Goal: Navigation & Orientation: Understand site structure

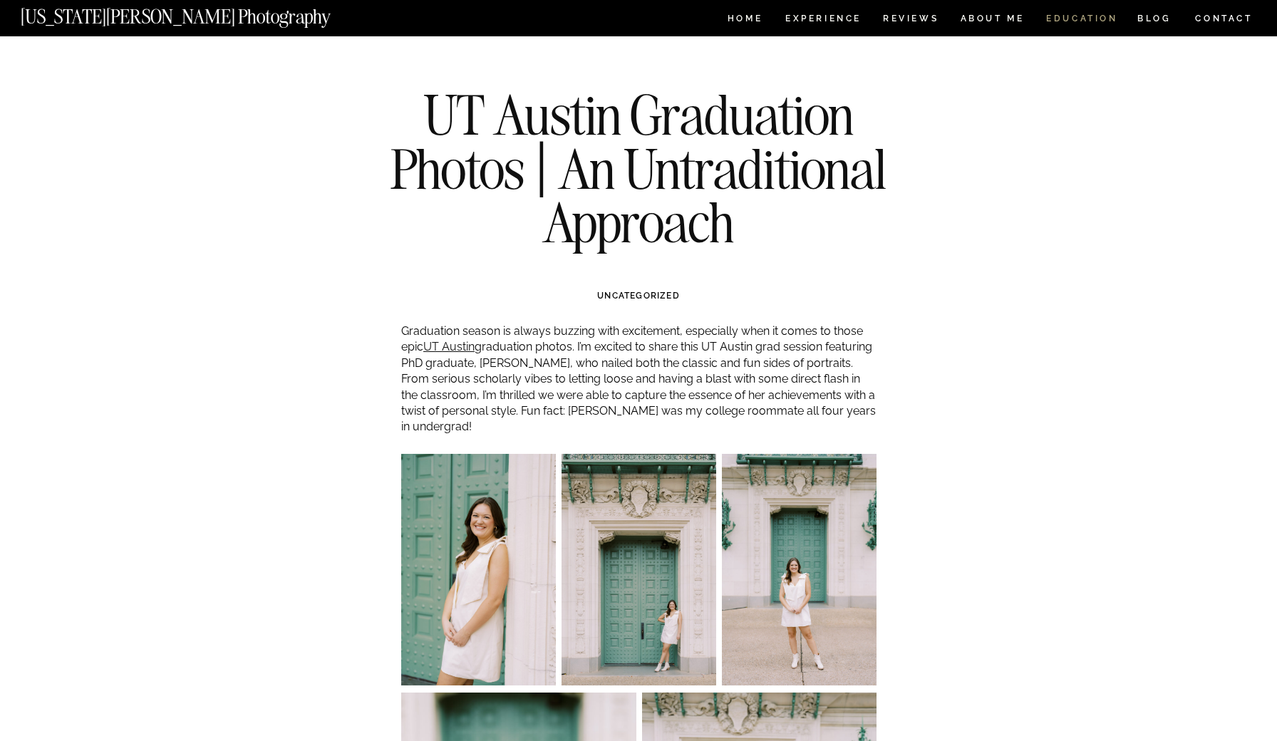
click at [1101, 17] on nav "EDUCATION" at bounding box center [1082, 20] width 75 height 12
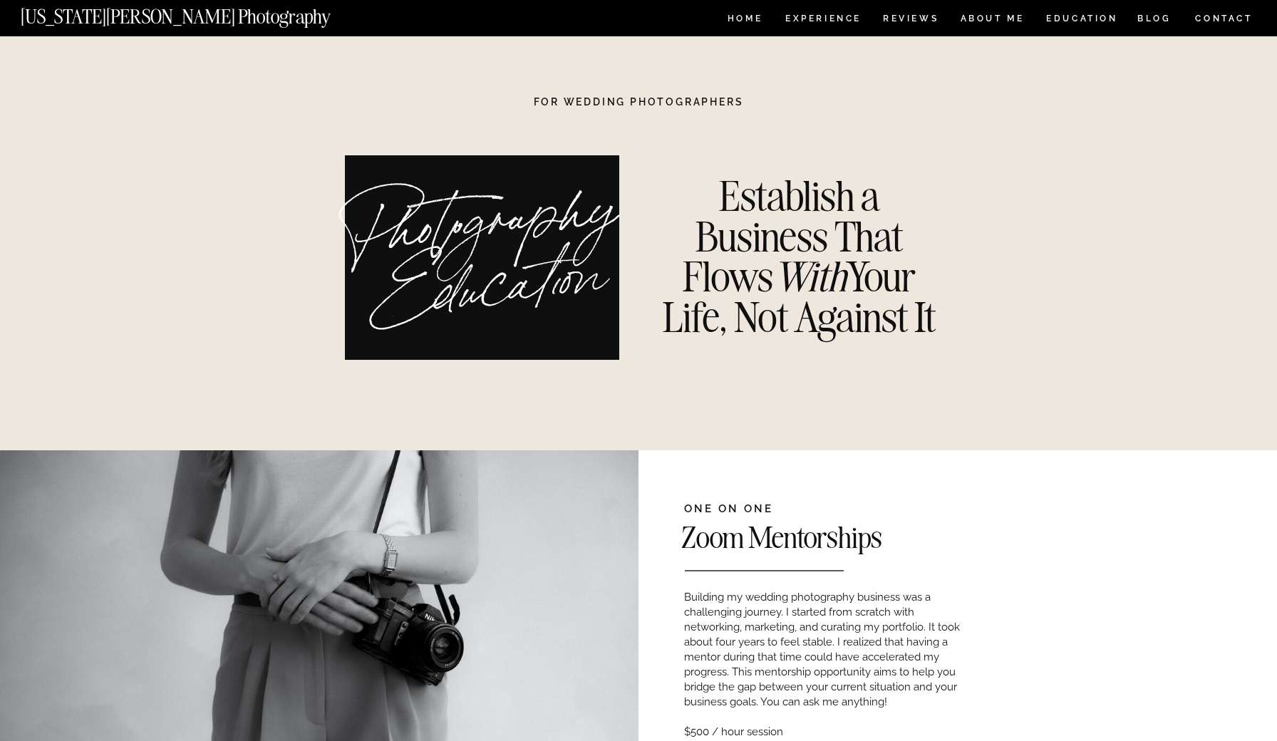
click at [741, 21] on nav "HOME" at bounding box center [745, 20] width 41 height 12
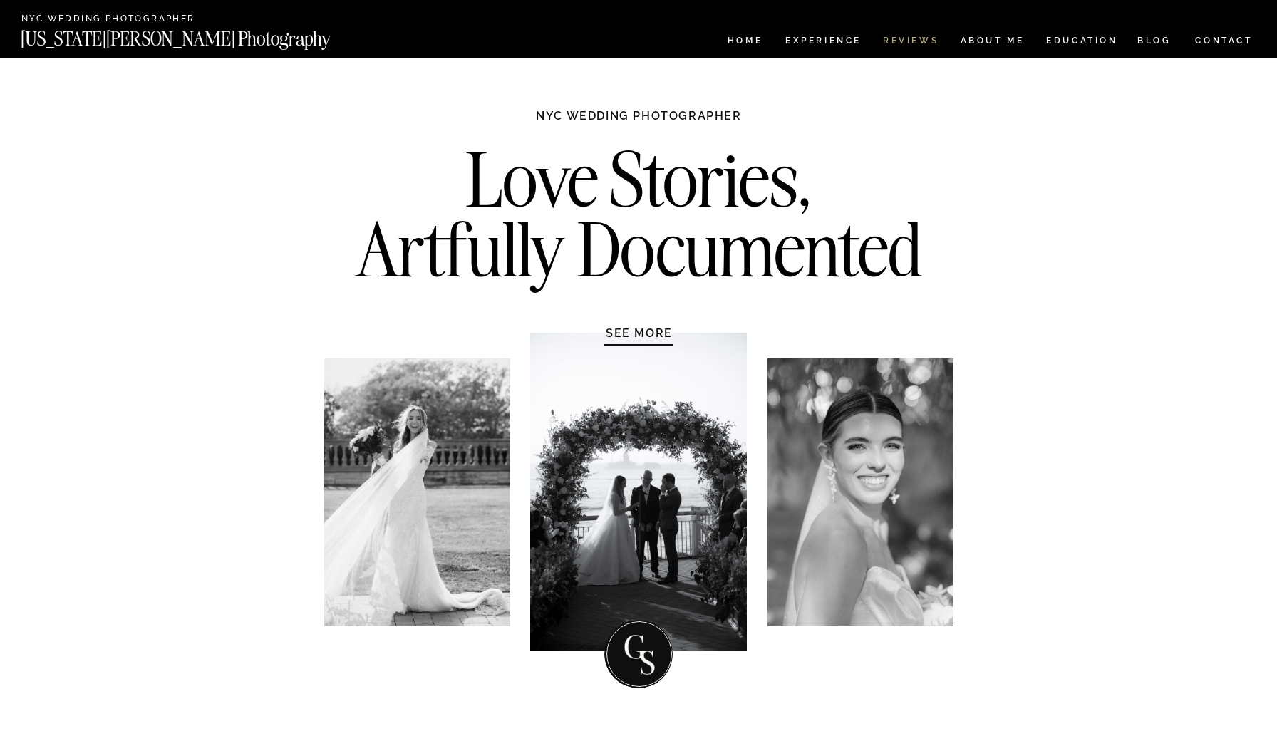
click at [920, 43] on nav "REVIEWS" at bounding box center [909, 42] width 53 height 12
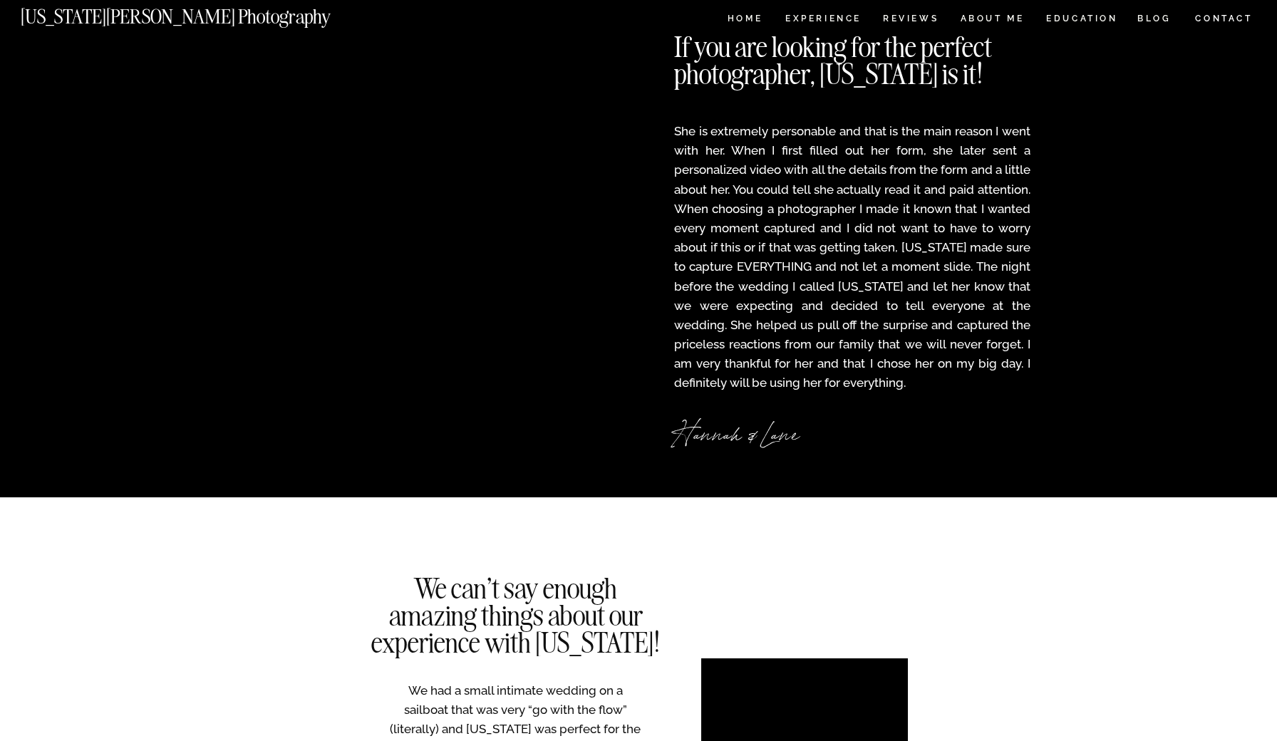
scroll to position [1973, 0]
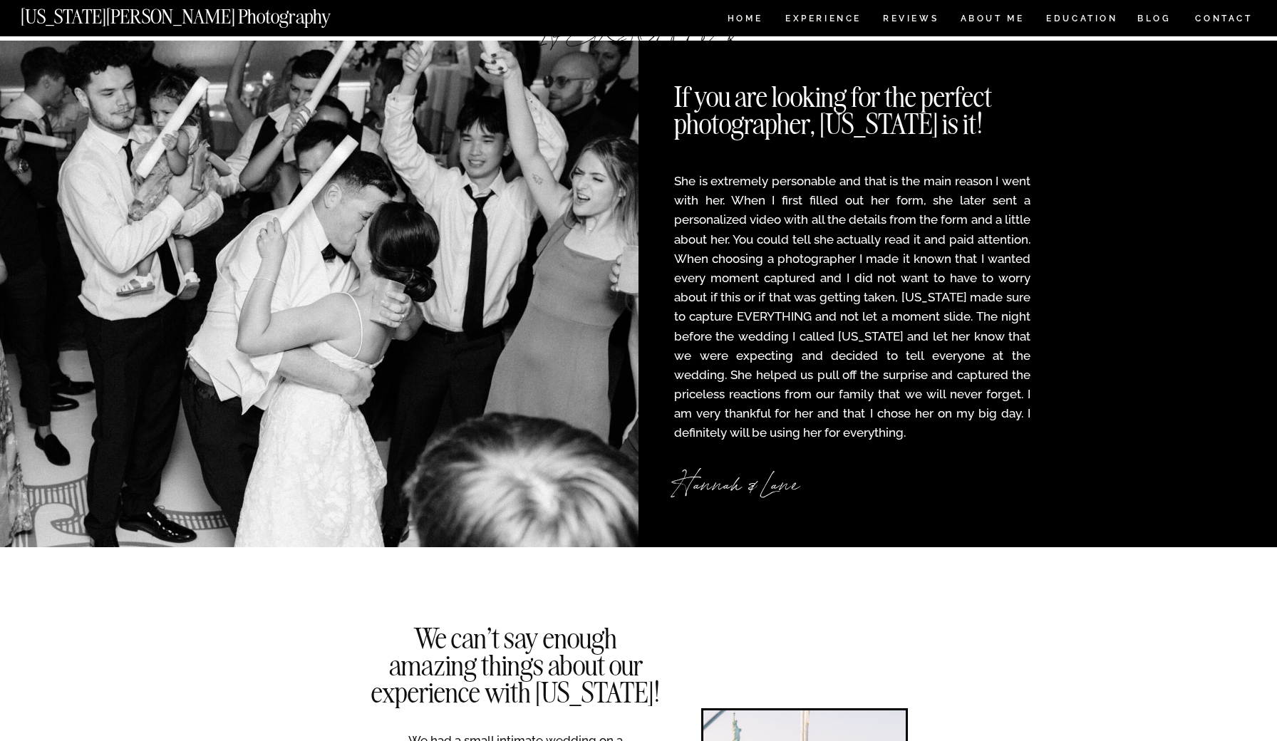
click at [844, 10] on div "CONTACT BLOG REVIEWS ABOUT ME Experience EDUCATION HOME Georgia Sheridan Photog…" at bounding box center [638, 483] width 1277 height 4912
click at [840, 17] on nav "Experience" at bounding box center [823, 20] width 75 height 12
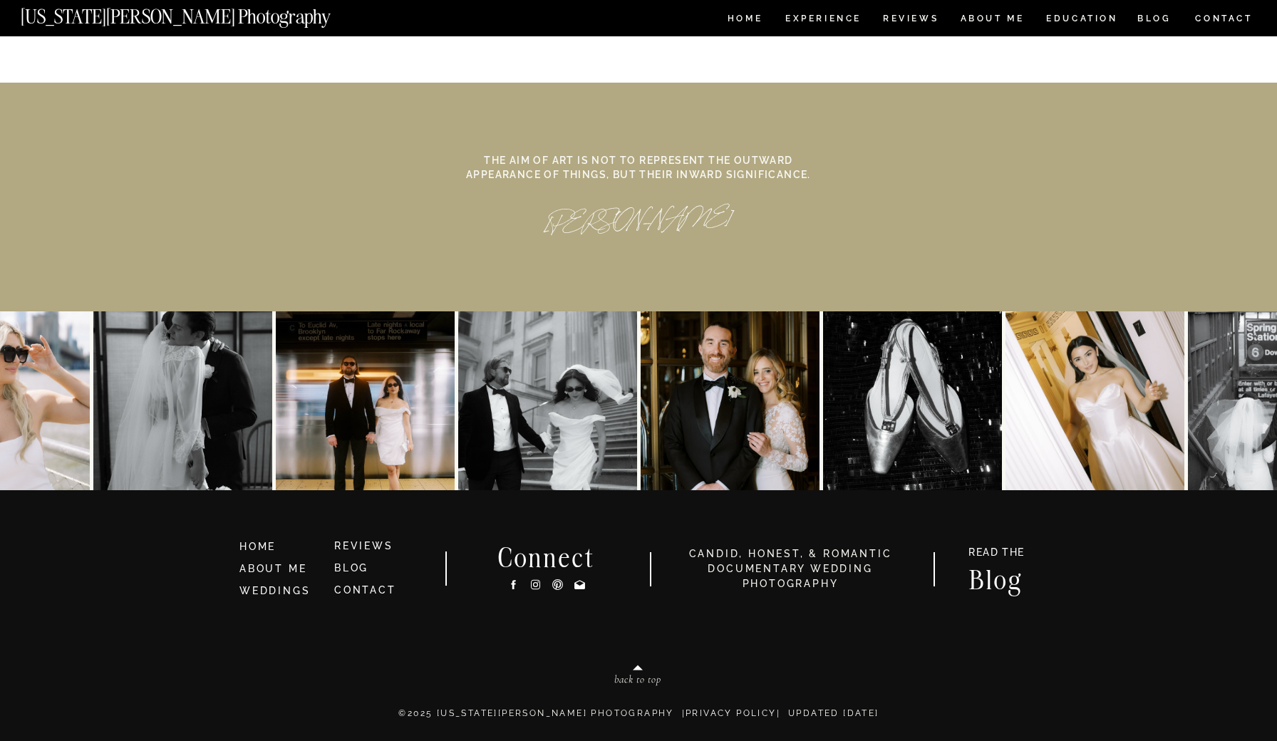
scroll to position [6484, 0]
click at [994, 583] on h3 "Blog" at bounding box center [996, 578] width 83 height 22
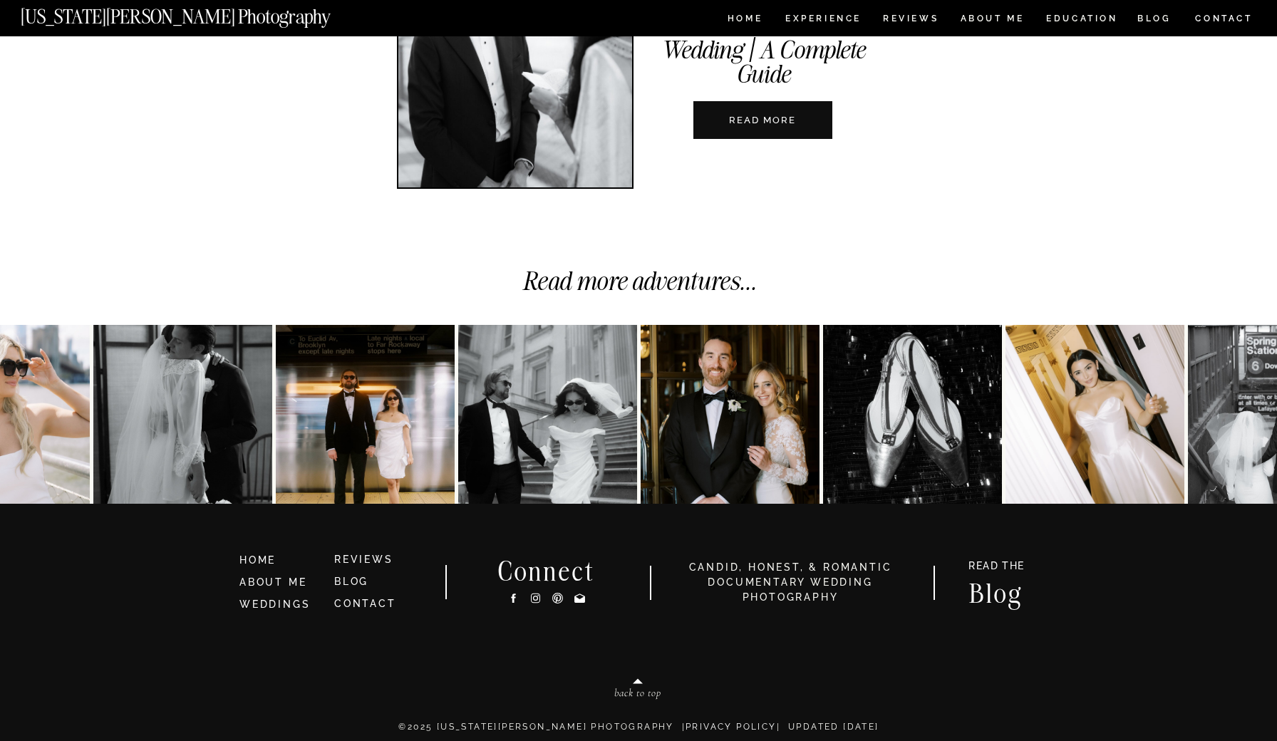
scroll to position [5215, 0]
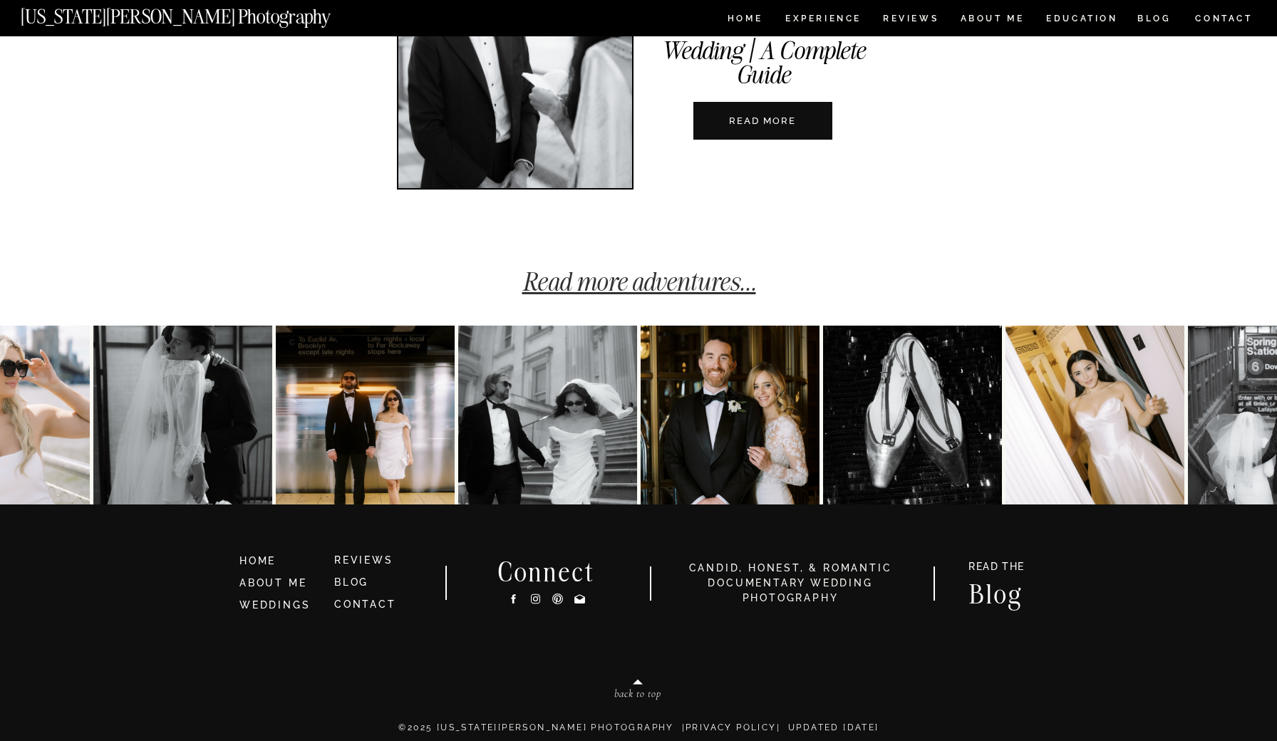
click at [702, 296] on link "Read more adventures..." at bounding box center [640, 281] width 234 height 31
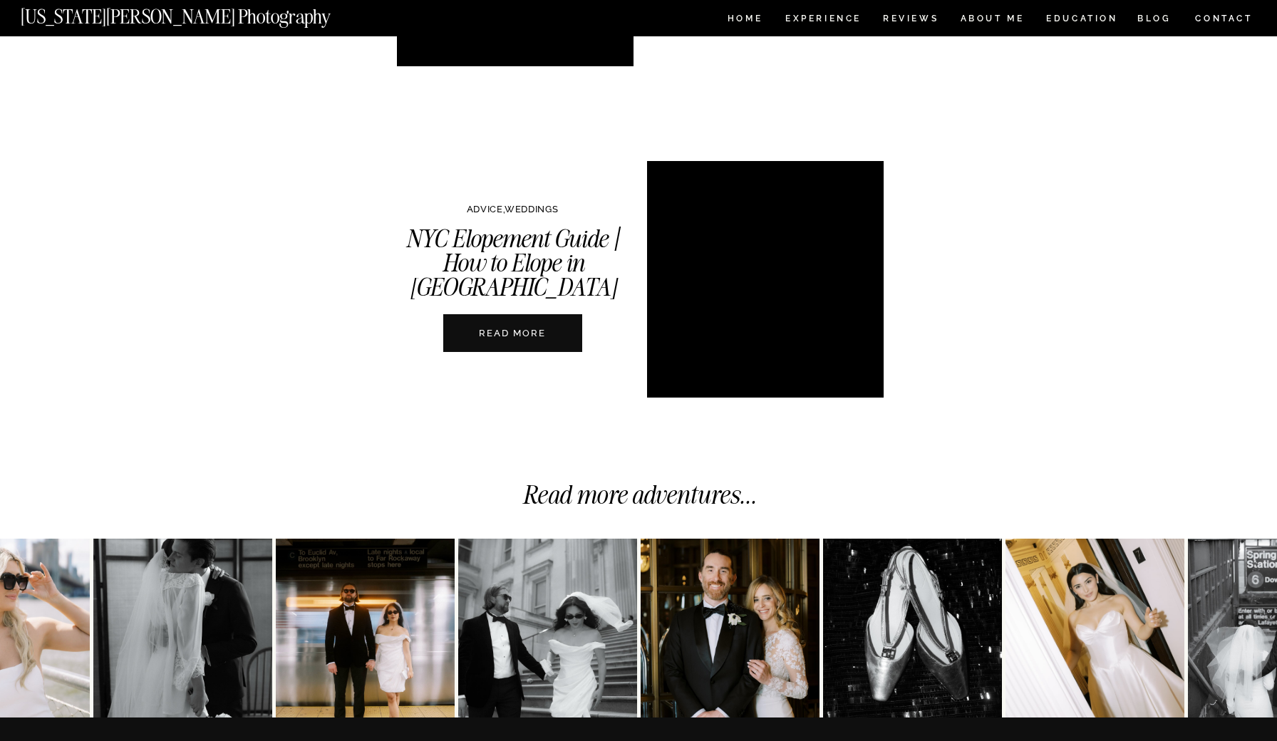
scroll to position [3325, 0]
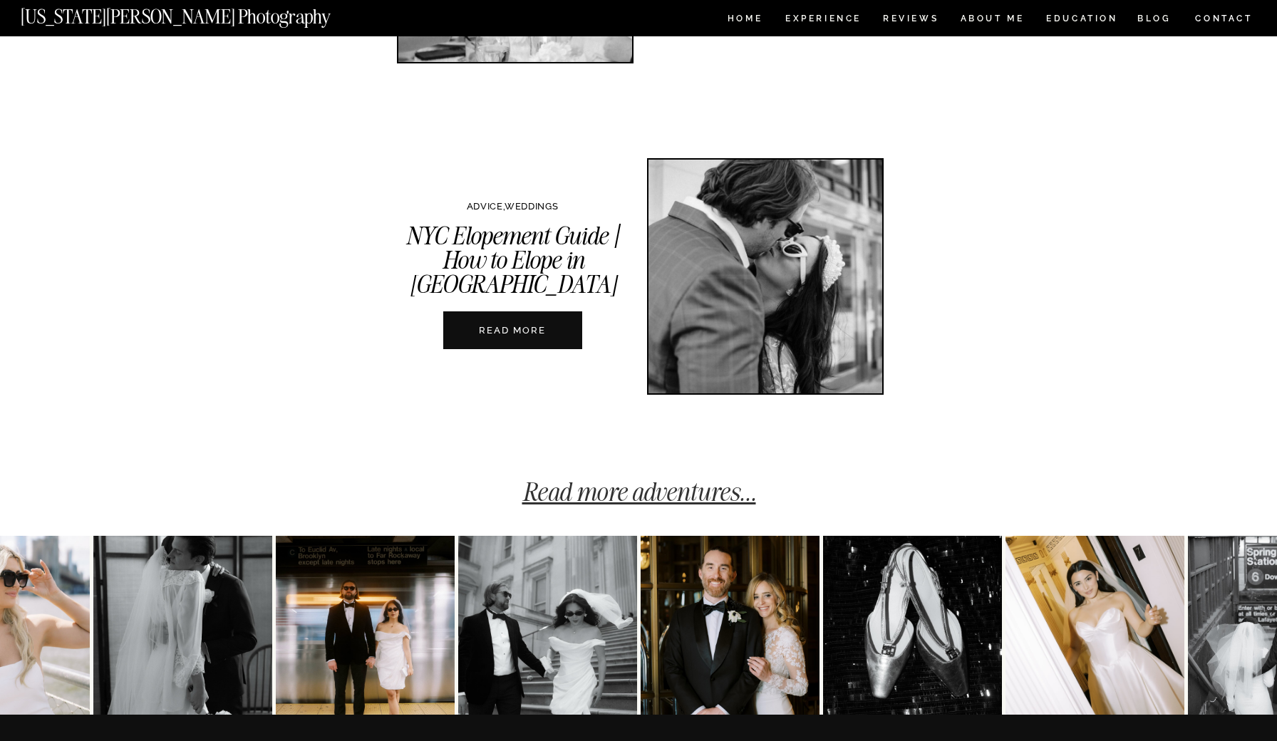
click at [709, 493] on link "Read more adventures..." at bounding box center [640, 491] width 234 height 31
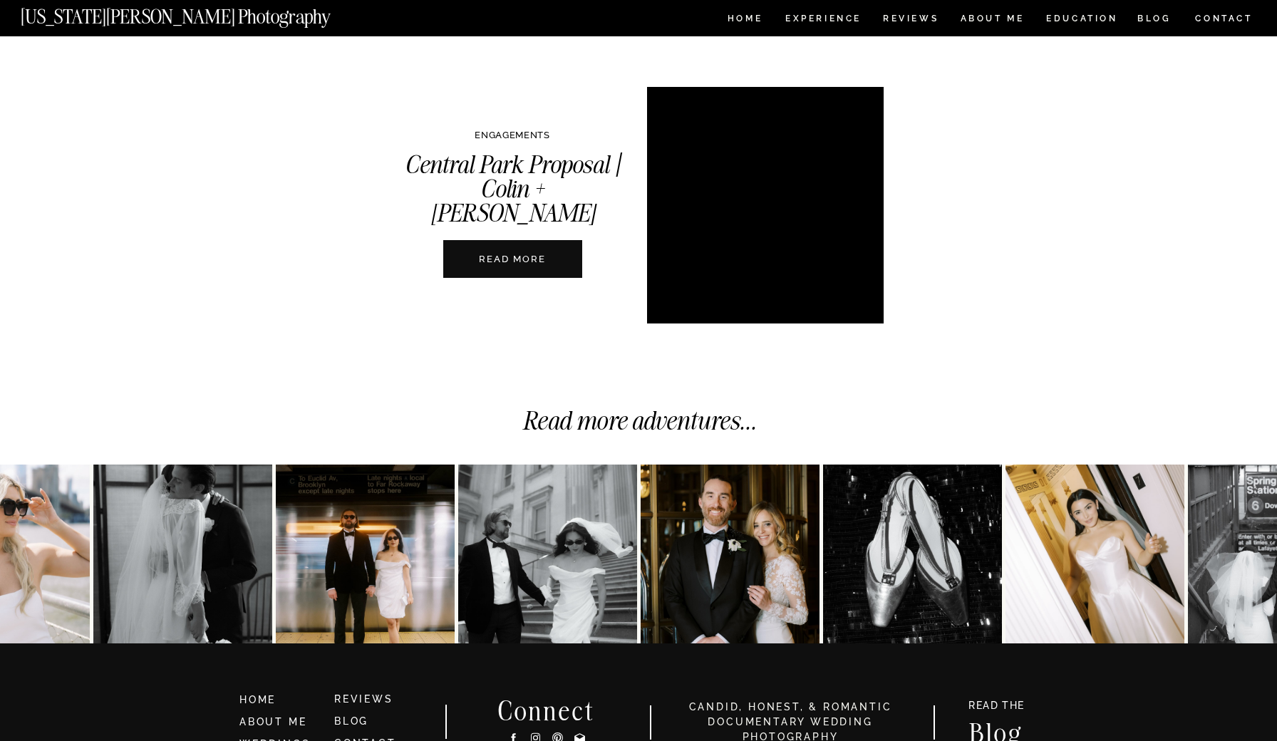
scroll to position [3405, 0]
